Goal: Task Accomplishment & Management: Use online tool/utility

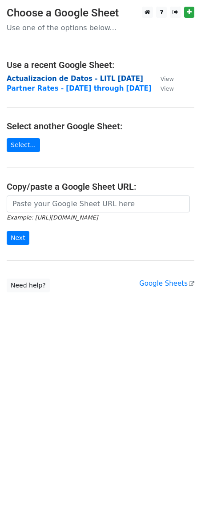
click at [89, 76] on strong "Actualizacion de Datos - LITL [DATE]" at bounding box center [75, 79] width 136 height 8
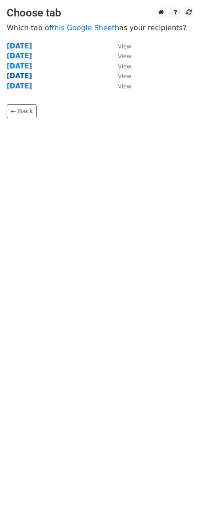
click at [16, 76] on strong "Sep 9" at bounding box center [19, 76] width 25 height 8
